Goal: Find specific page/section: Find specific page/section

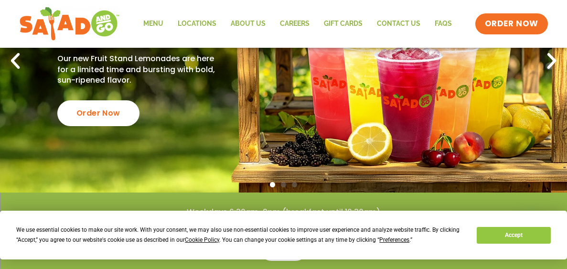
scroll to position [149, 0]
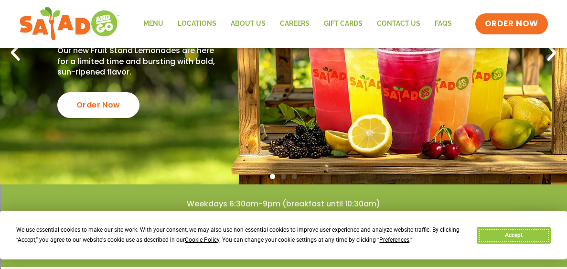
click at [542, 241] on button "Accept" at bounding box center [513, 235] width 74 height 17
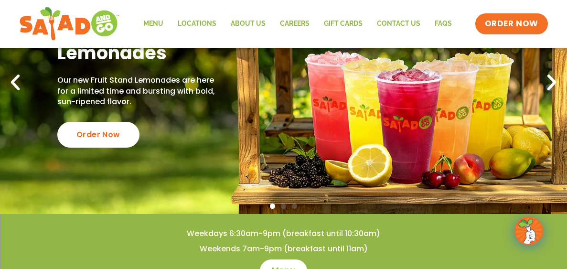
scroll to position [0, 0]
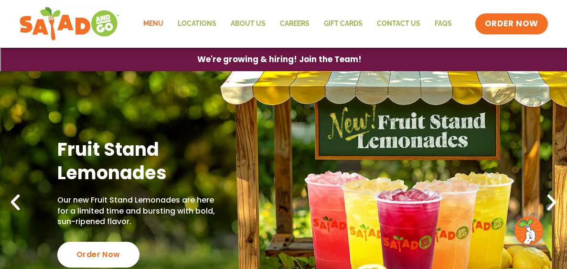
click at [153, 26] on link "Menu" at bounding box center [153, 24] width 34 height 22
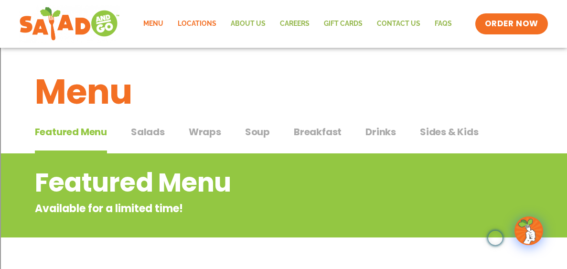
click at [198, 25] on link "Locations" at bounding box center [196, 24] width 53 height 22
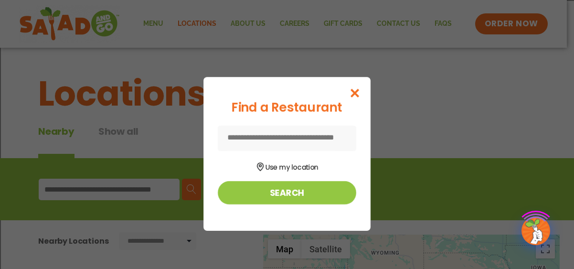
click at [256, 137] on input at bounding box center [287, 138] width 138 height 25
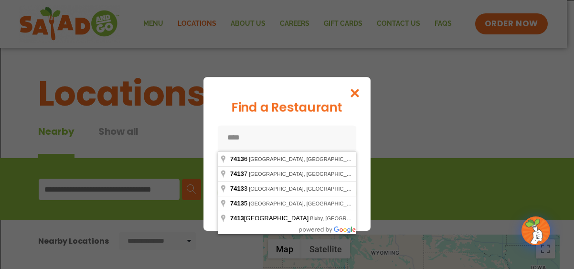
type input "*****"
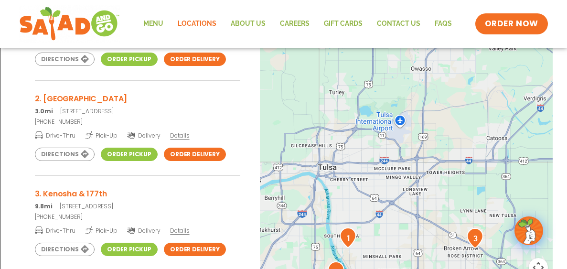
scroll to position [42, 0]
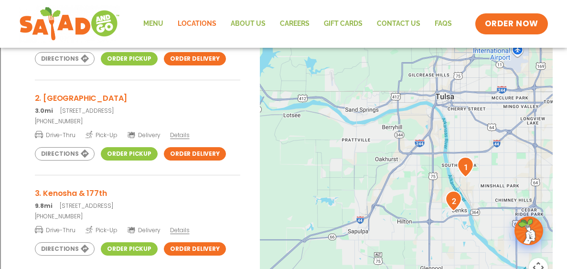
drag, startPoint x: 278, startPoint y: 164, endPoint x: 398, endPoint y: 93, distance: 138.7
click at [398, 93] on div at bounding box center [406, 165] width 293 height 316
click at [453, 202] on img "2" at bounding box center [453, 200] width 17 height 21
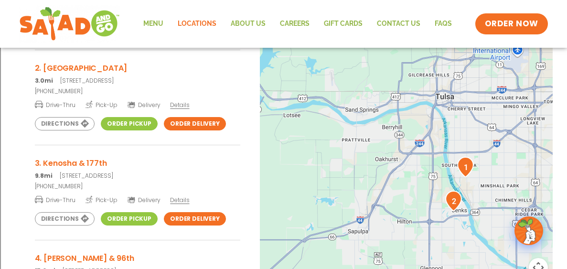
click at [119, 78] on p "3.0mi 604 West Main Street, Jenks, OK 74037" at bounding box center [137, 80] width 205 height 9
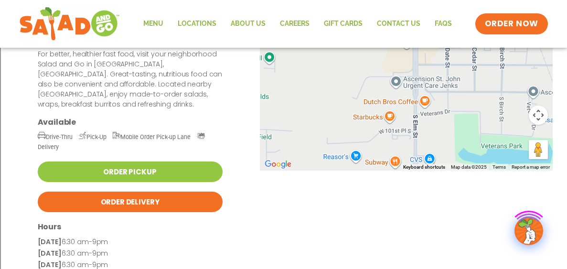
scroll to position [176, 0]
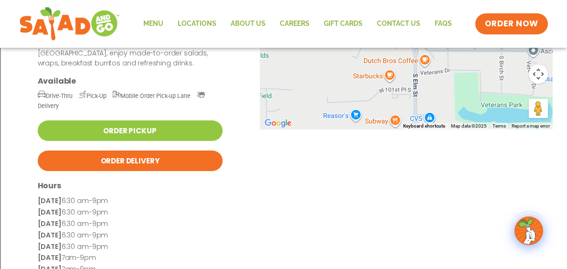
click at [138, 120] on link "Order Pickup" at bounding box center [130, 130] width 185 height 21
